Goal: Task Accomplishment & Management: Manage account settings

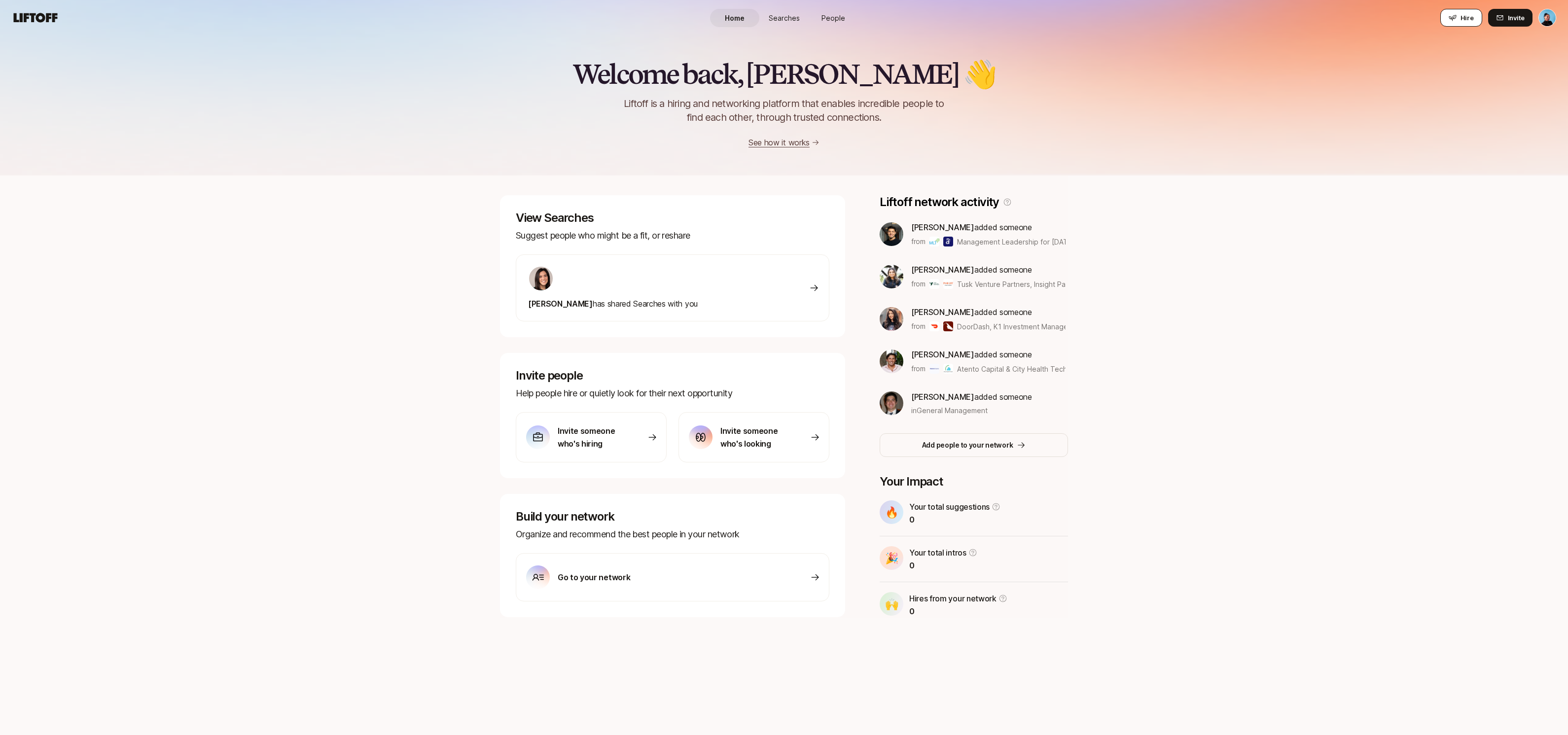
click at [1470, 18] on span "Hire" at bounding box center [1467, 18] width 13 height 10
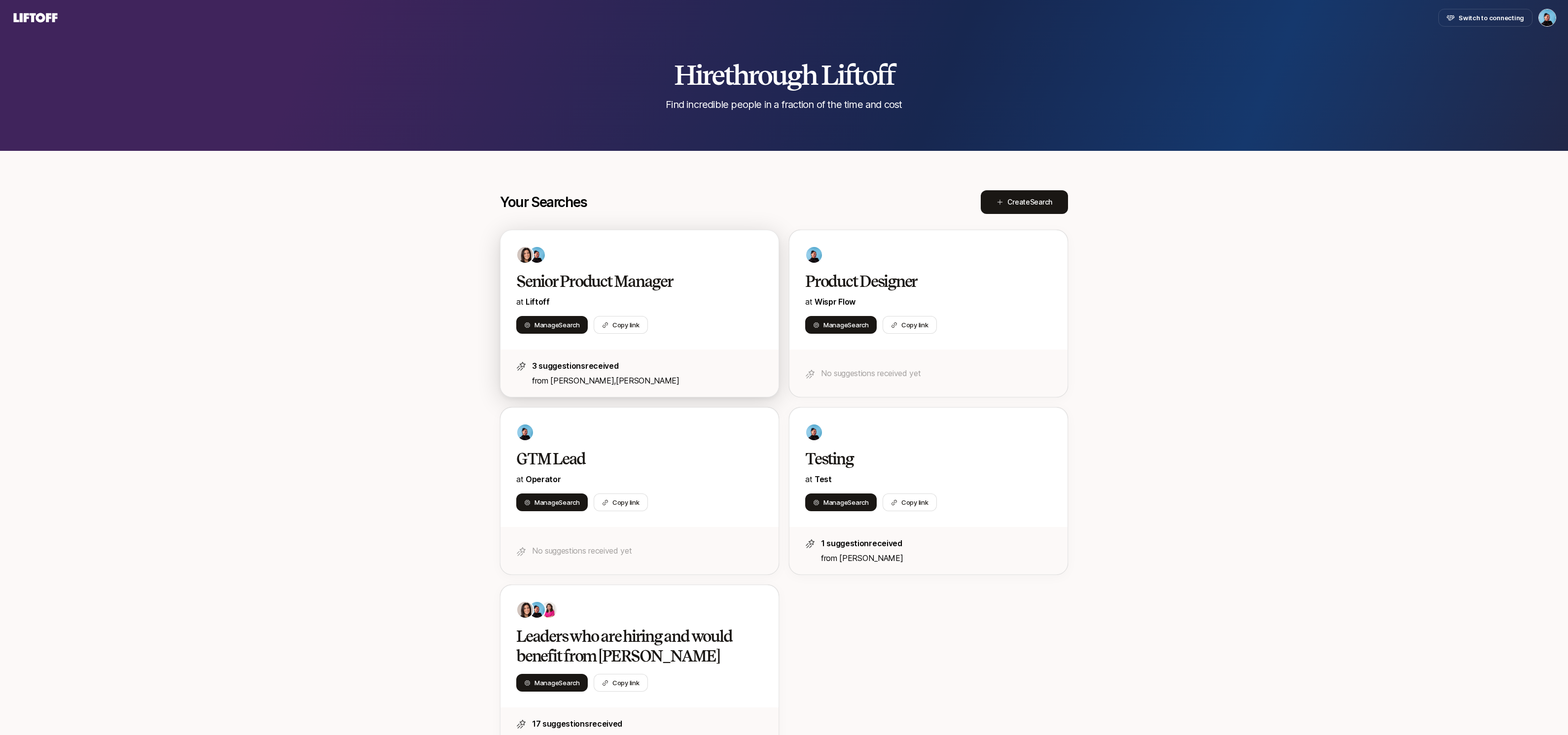
click at [708, 255] on div at bounding box center [639, 255] width 246 height 18
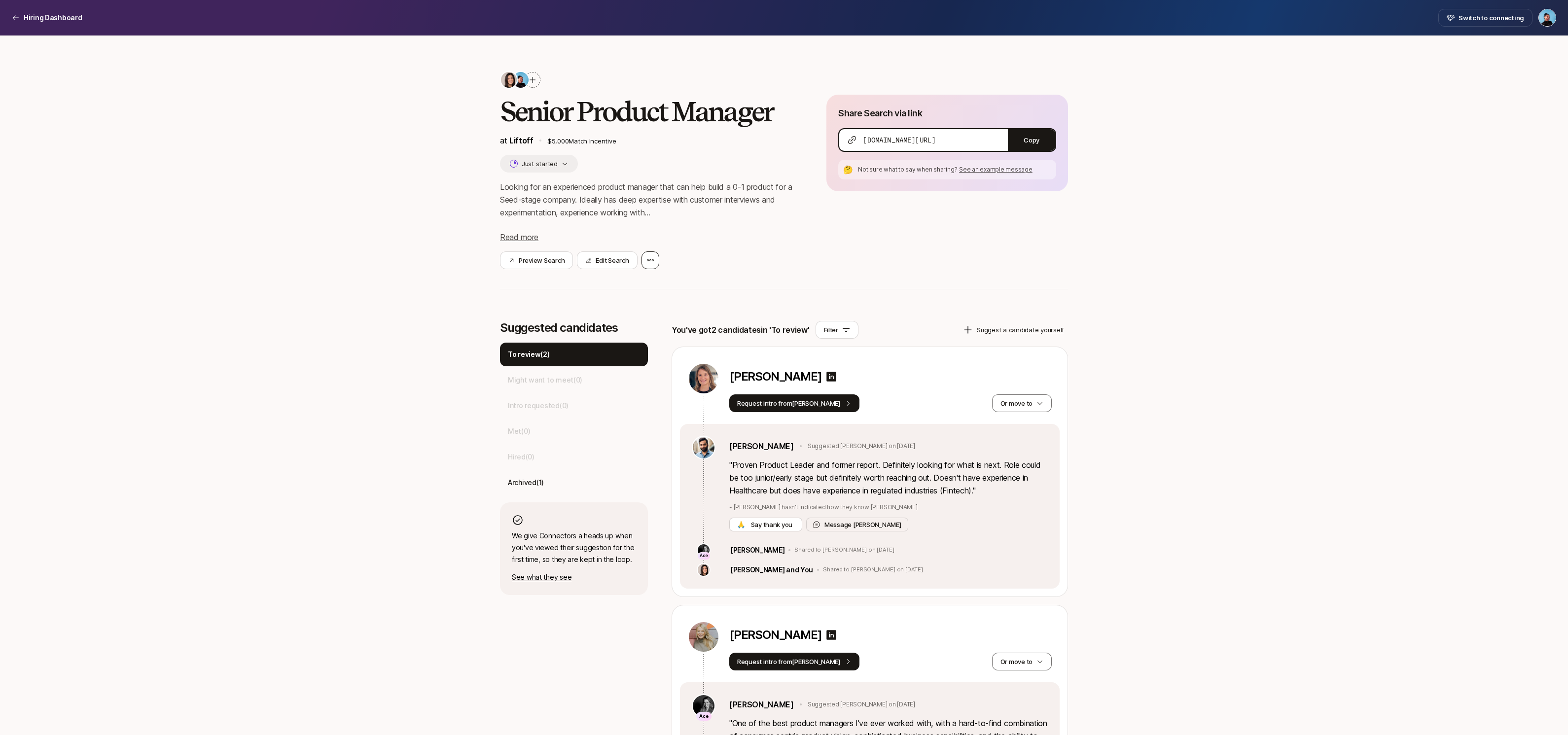
click at [653, 259] on icon at bounding box center [650, 260] width 8 height 8
click at [678, 251] on div "Preview Search Edit Search Transfer Search Manage collaborators" at bounding box center [647, 260] width 295 height 18
click at [627, 259] on button "Edit Search" at bounding box center [607, 260] width 60 height 18
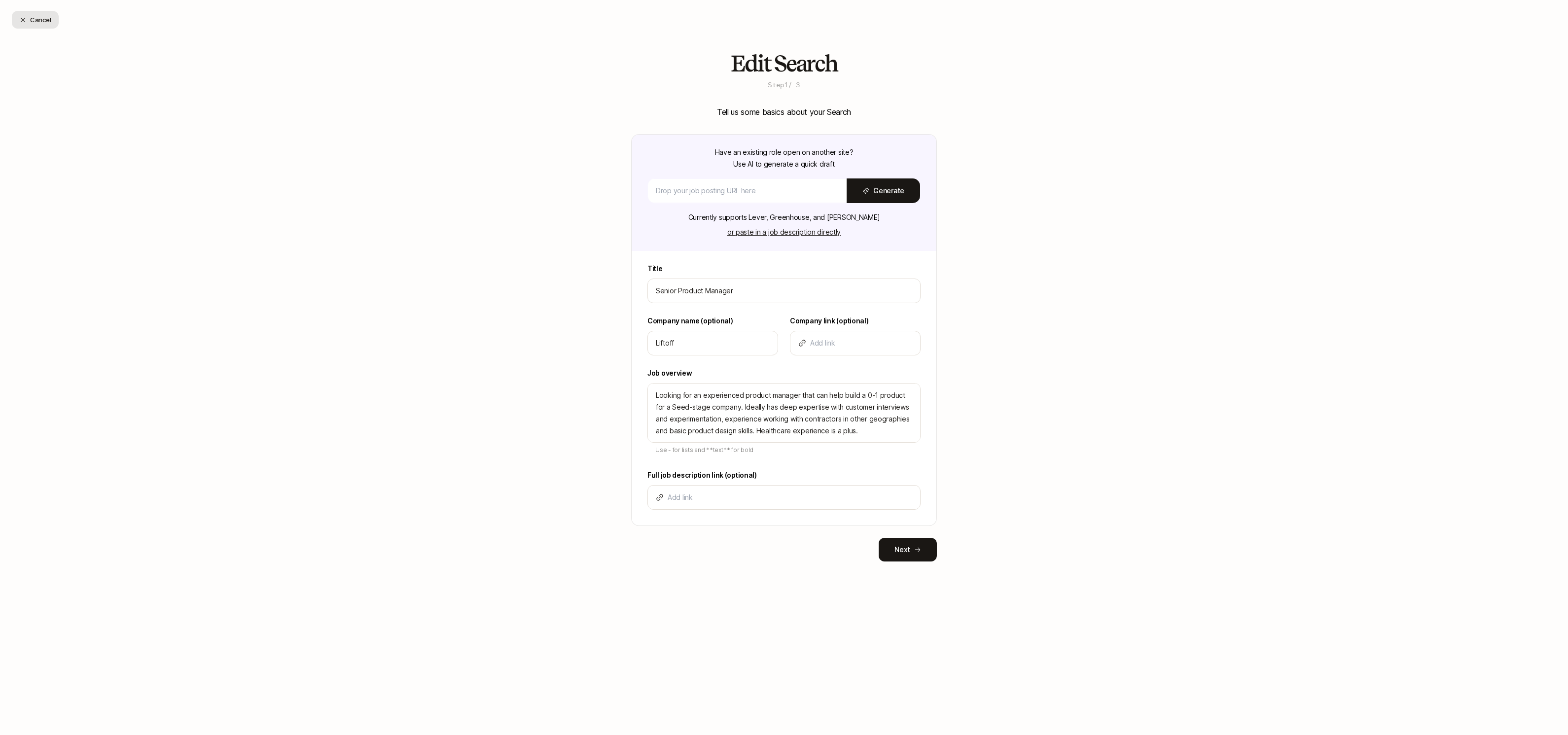
click at [39, 19] on button "Cancel" at bounding box center [35, 19] width 47 height 18
type textarea "x"
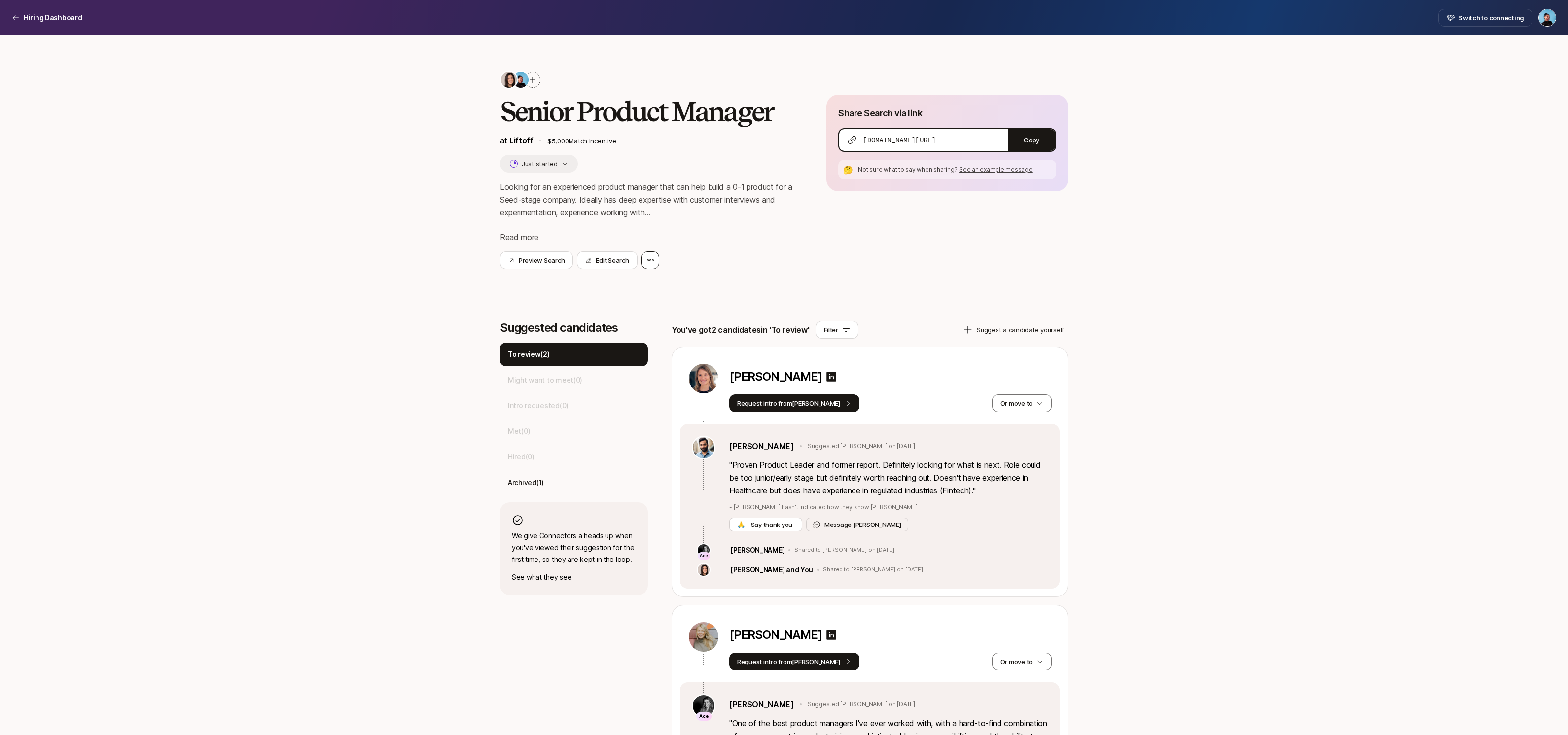
click at [647, 259] on icon at bounding box center [650, 260] width 8 height 8
click at [675, 253] on div "Preview Search Edit Search Transfer Search Manage collaborators" at bounding box center [647, 260] width 295 height 18
click at [569, 162] on button "Just started" at bounding box center [538, 163] width 78 height 18
